Goal: Task Accomplishment & Management: Complete application form

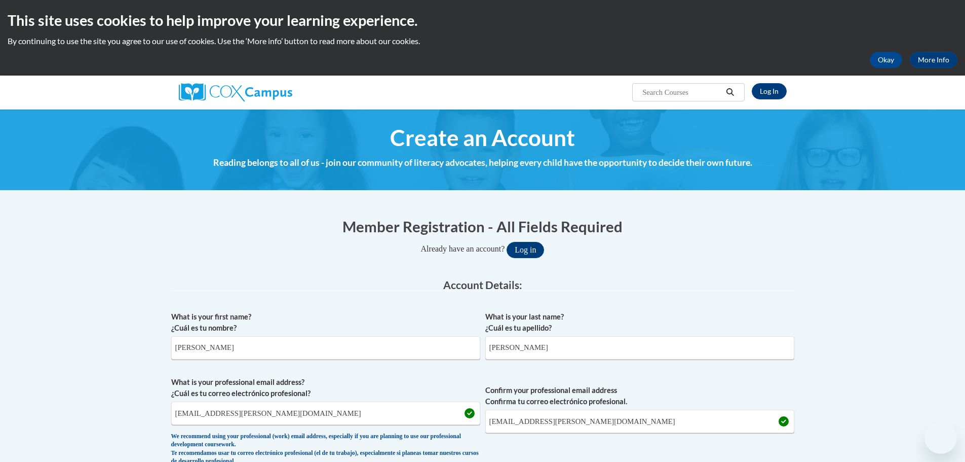
select select "fbf2d438-af2f-41f8-98f1-81c410e29de3"
select select "ad49bcad-a171-4b2e-b99c-48b446064914"
select select "[US_STATE]"
select select "Coffee"
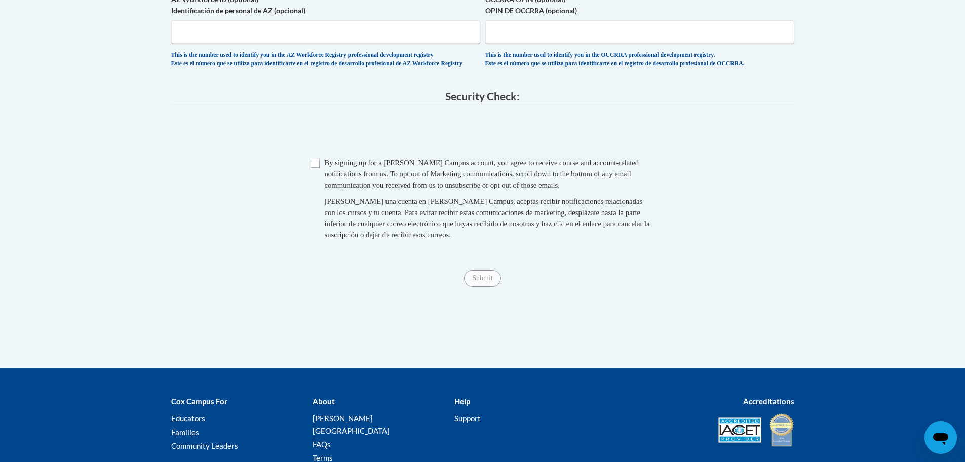
scroll to position [1014, 0]
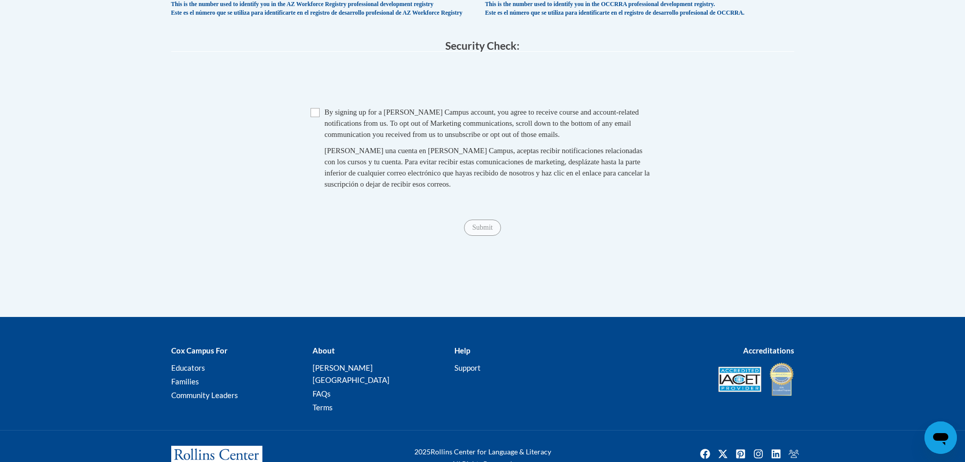
click at [320, 136] on span "Checkbox By signing up for a [PERSON_NAME] Campus account, you agree to receive…" at bounding box center [483, 152] width 345 height 93
click at [315, 142] on span "Checkbox By signing up for a [PERSON_NAME] Campus account, you agree to receive…" at bounding box center [483, 152] width 345 height 93
click at [315, 117] on input "Checkbox" at bounding box center [315, 112] width 9 height 9
checkbox input "true"
click at [479, 236] on input "Submit" at bounding box center [482, 227] width 36 height 16
